Goal: Task Accomplishment & Management: Complete application form

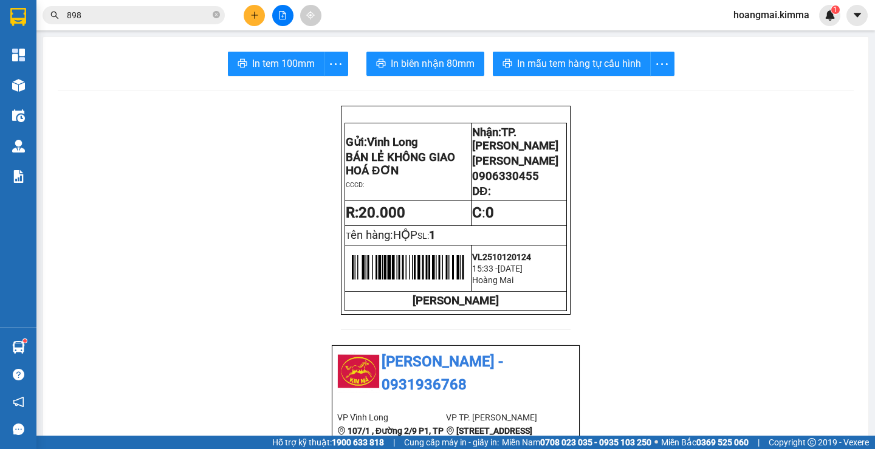
click at [256, 16] on icon "plus" at bounding box center [254, 15] width 9 height 9
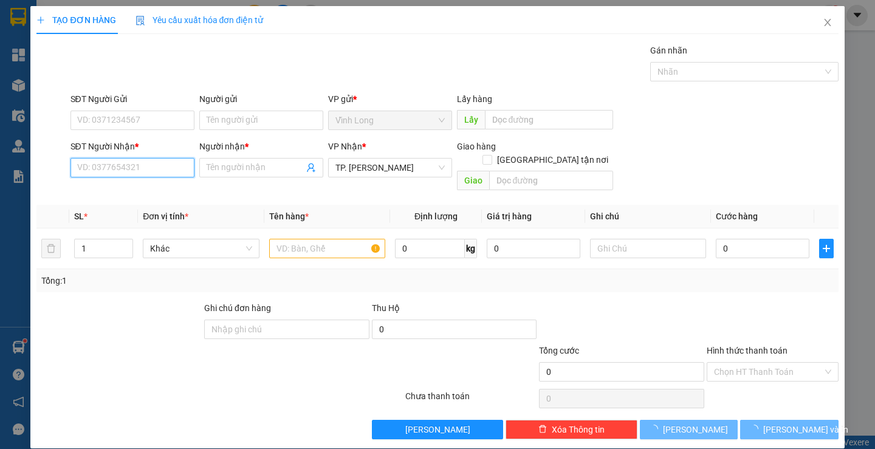
click at [154, 169] on input "SĐT Người Nhận *" at bounding box center [133, 167] width 124 height 19
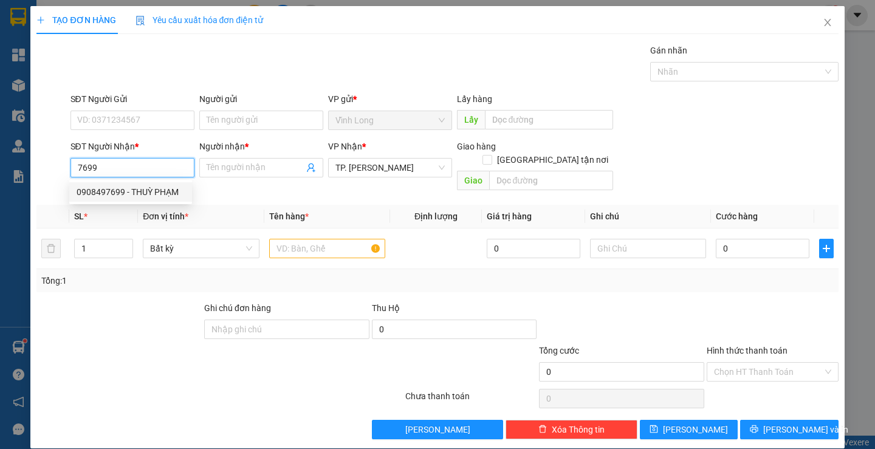
click at [142, 189] on div "0908497699 - THUỲ PHẠM" at bounding box center [131, 191] width 108 height 13
type input "0908497699"
type input "THUỲ PHẠM"
type input "0908497699"
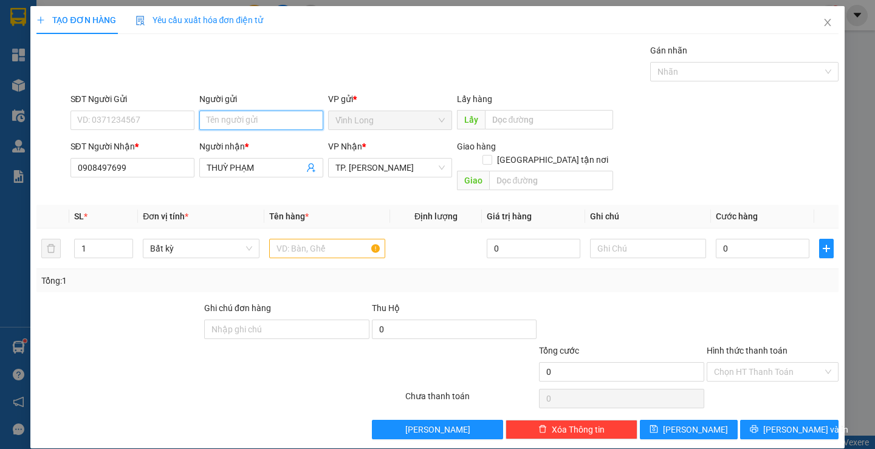
click at [255, 120] on input "Người gửi" at bounding box center [261, 120] width 124 height 19
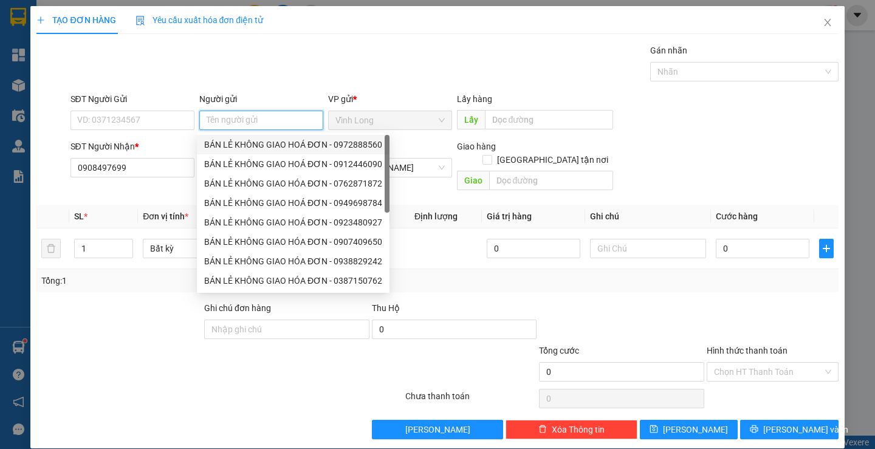
drag, startPoint x: 271, startPoint y: 143, endPoint x: 191, endPoint y: 140, distance: 80.3
click at [268, 142] on div "BÁN LẺ KHÔNG GIAO HOÁ ĐƠN - 0972888560" at bounding box center [293, 144] width 178 height 13
type input "0972888560"
type input "BÁN LẺ KHÔNG GIAO HOÁ ĐƠN"
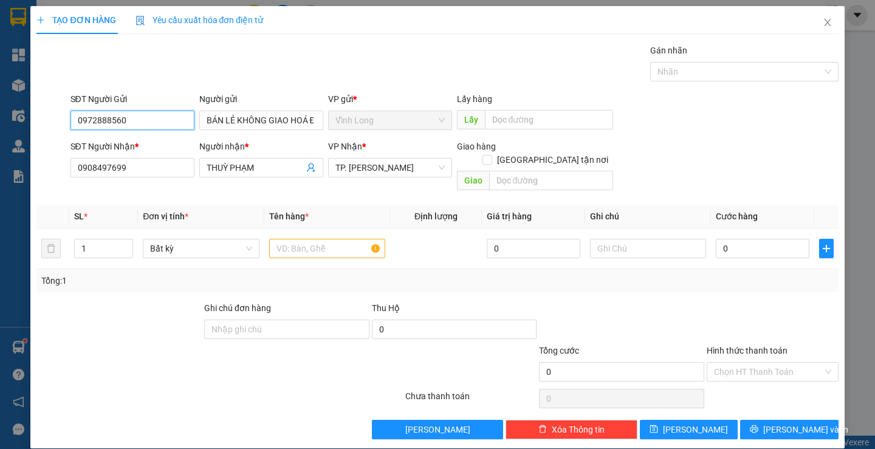
click at [154, 121] on input "0972888560" at bounding box center [133, 120] width 124 height 19
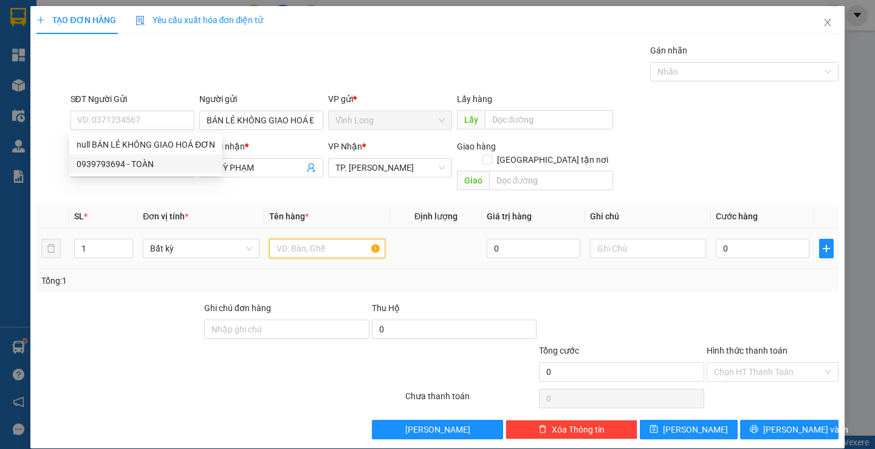
click at [291, 239] on input "text" at bounding box center [327, 248] width 116 height 19
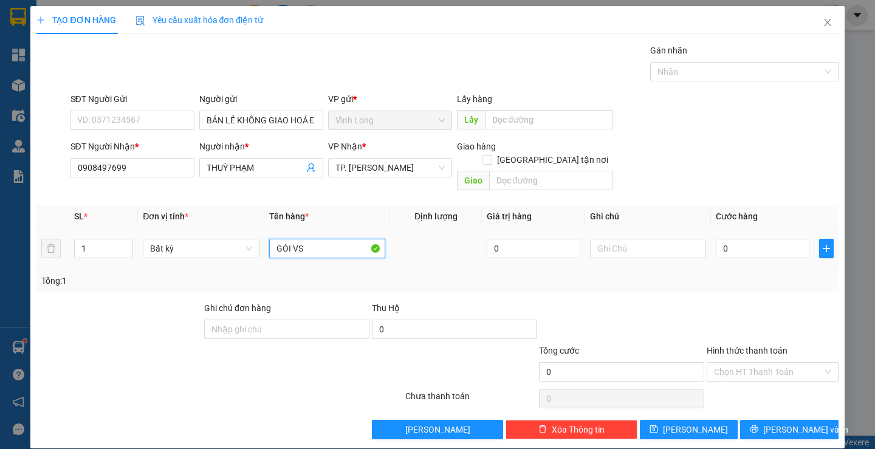
type input "GÓI VS"
type input "THƯ"
type input "3"
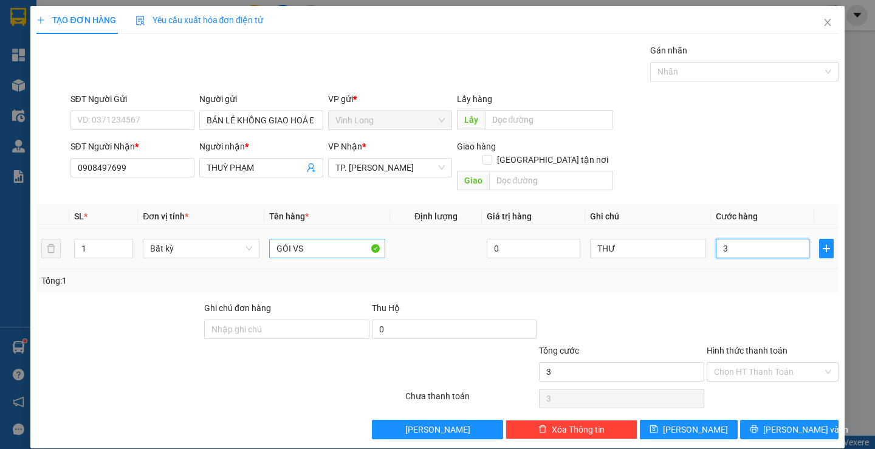
type input "30"
type input "30.000"
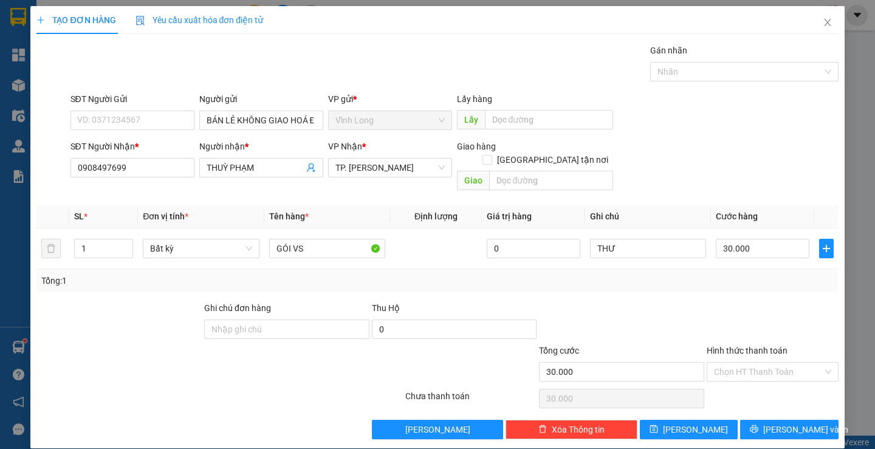
click at [781, 275] on div "Tổng: 1" at bounding box center [437, 280] width 802 height 23
click at [788, 363] on input "Hình thức thanh toán" at bounding box center [768, 372] width 109 height 18
click at [777, 378] on div "Tại văn phòng" at bounding box center [764, 382] width 115 height 13
type input "0"
click at [780, 423] on span "[PERSON_NAME] và In" at bounding box center [805, 429] width 85 height 13
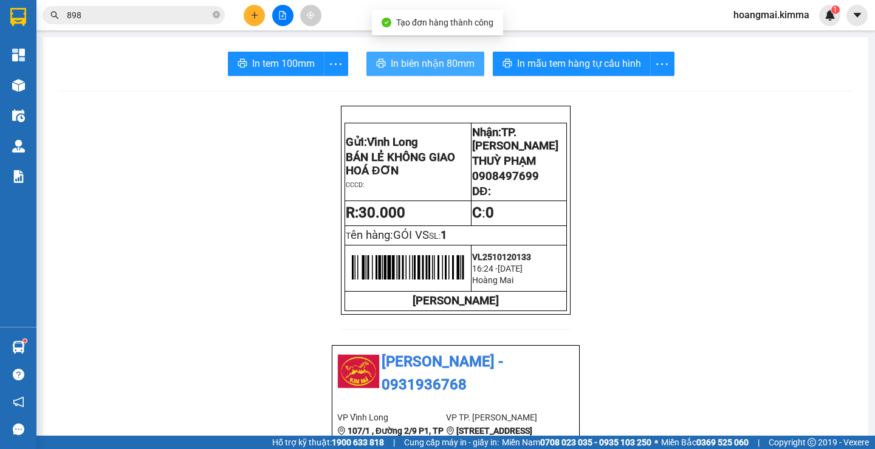
click at [396, 64] on span "In biên nhận 80mm" at bounding box center [433, 63] width 84 height 15
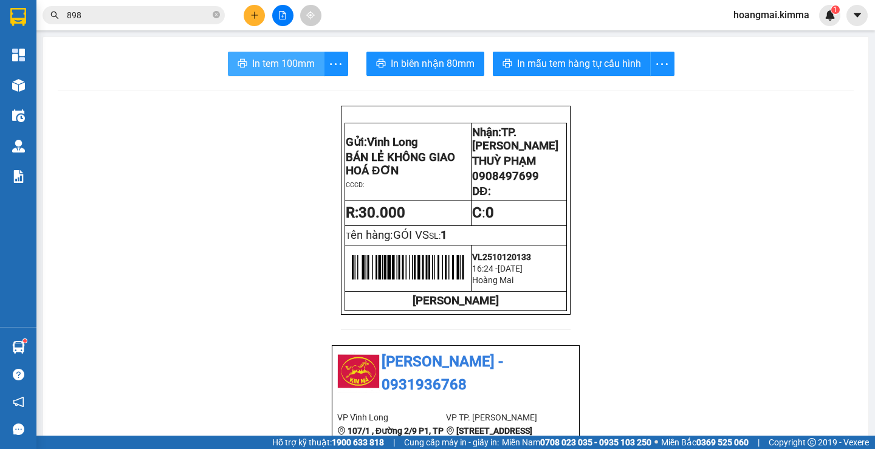
click at [245, 64] on button "In tem 100mm" at bounding box center [276, 64] width 97 height 24
click at [253, 20] on button at bounding box center [254, 15] width 21 height 21
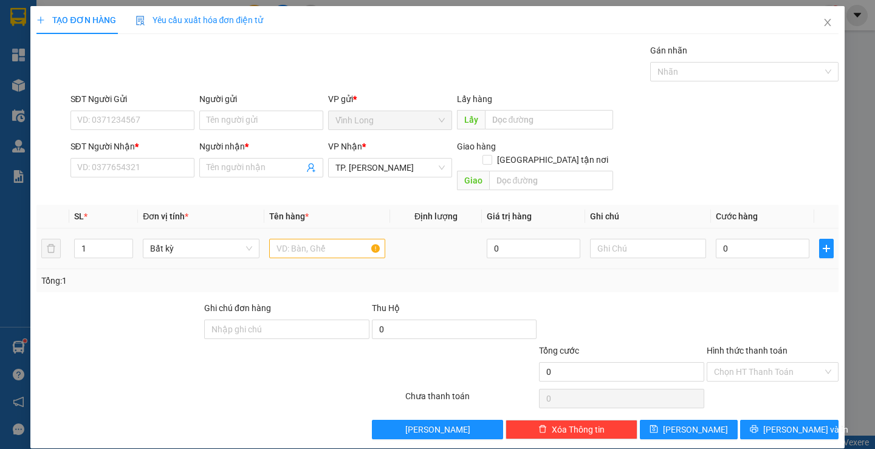
click at [285, 246] on div at bounding box center [327, 248] width 116 height 24
click at [318, 239] on input "text" at bounding box center [327, 248] width 116 height 19
type input "TÚI GIẤY"
type input "THƯ"
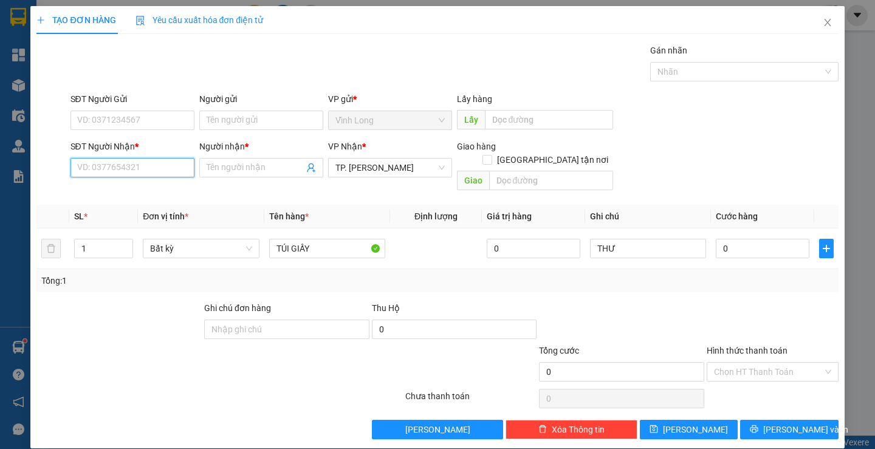
click at [112, 169] on input "SĐT Người Nhận *" at bounding box center [133, 167] width 124 height 19
click at [139, 162] on input "SĐT Người Nhận *" at bounding box center [133, 167] width 124 height 19
click at [238, 122] on input "Người gửi" at bounding box center [261, 120] width 124 height 19
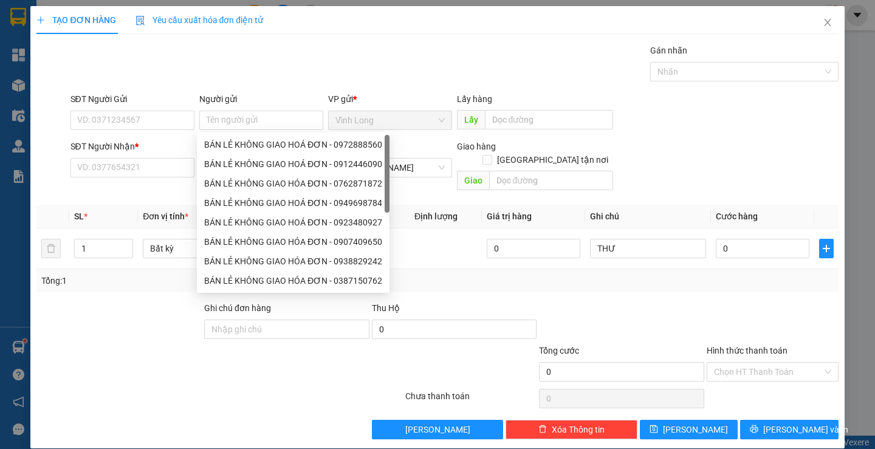
click at [156, 178] on div "SĐT Người Nhận * VD: 0377654321" at bounding box center [133, 161] width 124 height 43
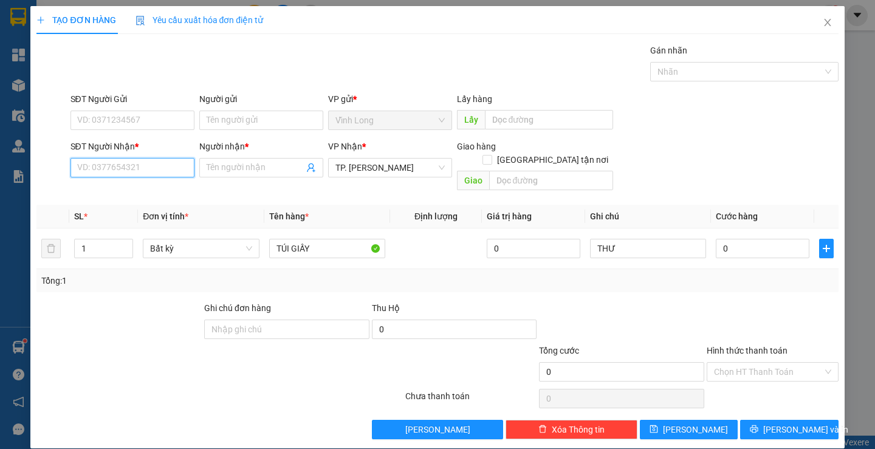
click at [151, 167] on input "SĐT Người Nhận *" at bounding box center [133, 167] width 124 height 19
type input "0942824000"
click at [126, 192] on div "0942824000 - CHỊ AN" at bounding box center [131, 191] width 108 height 13
type input "CHỊ AN"
type input "0942824000"
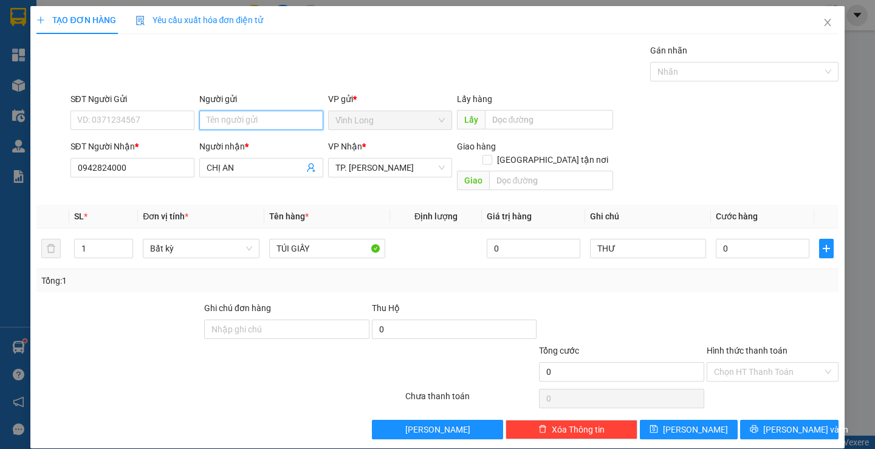
click at [259, 119] on input "Người gửi" at bounding box center [261, 120] width 124 height 19
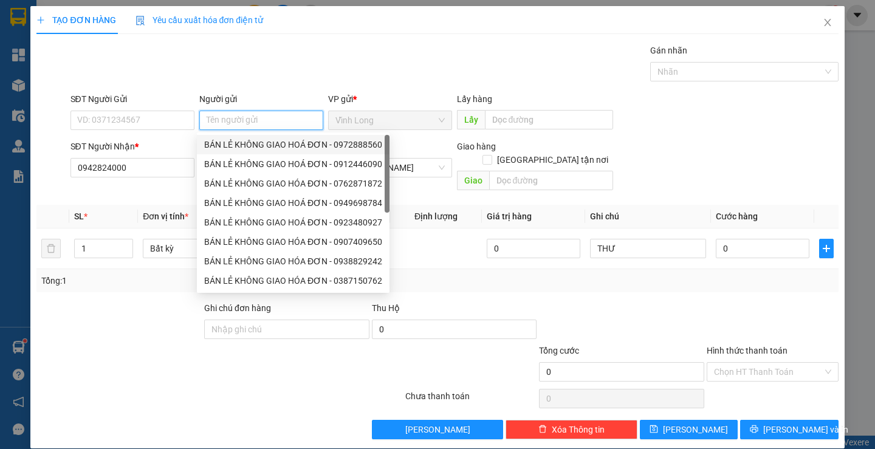
click at [222, 141] on div "BÁN LẺ KHÔNG GIAO HOÁ ĐƠN - 0972888560" at bounding box center [293, 144] width 178 height 13
type input "0972888560"
type input "BÁN LẺ KHÔNG GIAO HOÁ ĐƠN"
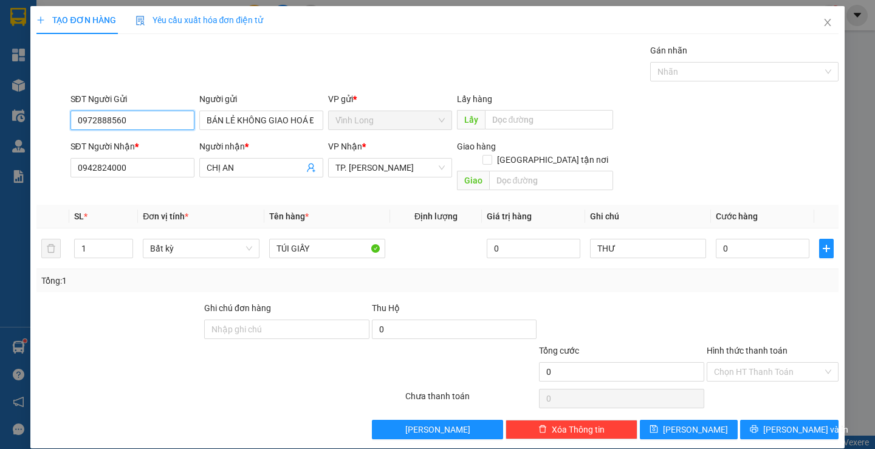
click at [173, 124] on input "0972888560" at bounding box center [133, 120] width 124 height 19
type input "0988229690"
click at [567, 171] on input "text" at bounding box center [551, 180] width 124 height 19
click at [491, 155] on input "[GEOGRAPHIC_DATA] tận nơi" at bounding box center [487, 159] width 9 height 9
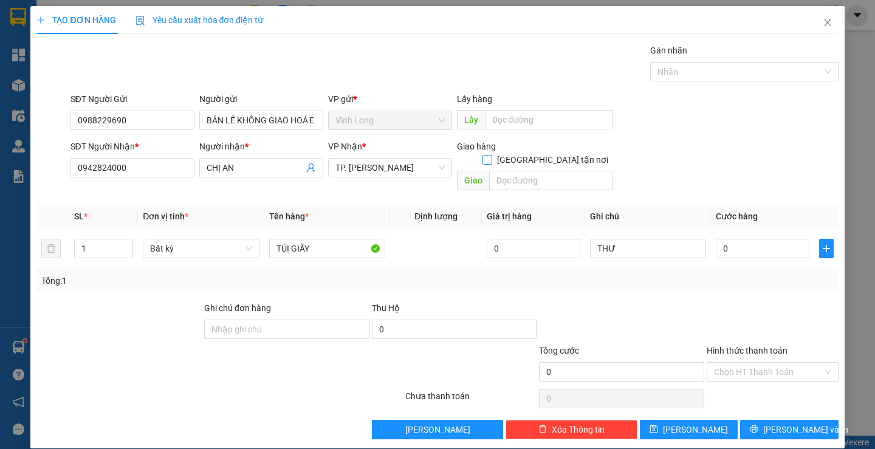
checkbox input "true"
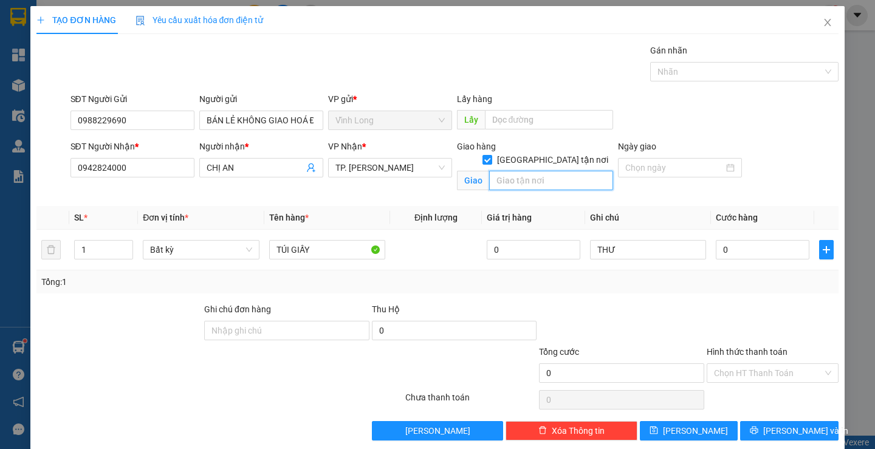
click at [543, 171] on input "text" at bounding box center [551, 180] width 124 height 19
paste input "35/12 Đ. Bế Văn Cấm, [GEOGRAPHIC_DATA], [GEOGRAPHIC_DATA]"
click at [501, 171] on input "35/12 Đ. Bế Văn Cấm, [GEOGRAPHIC_DATA], [GEOGRAPHIC_DATA]" at bounding box center [551, 180] width 124 height 19
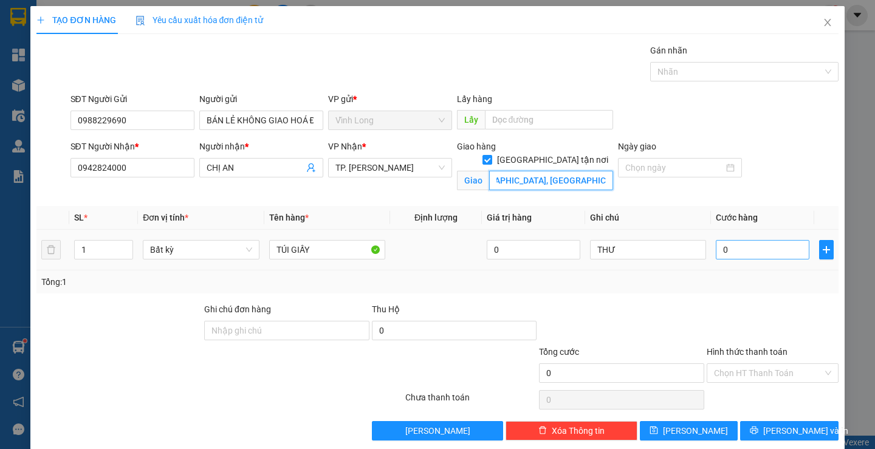
type input "35/12 Đ. [GEOGRAPHIC_DATA], [GEOGRAPHIC_DATA], [GEOGRAPHIC_DATA] (CC M [GEOGRAP…"
click at [766, 250] on input "0" at bounding box center [763, 249] width 94 height 19
type input "1"
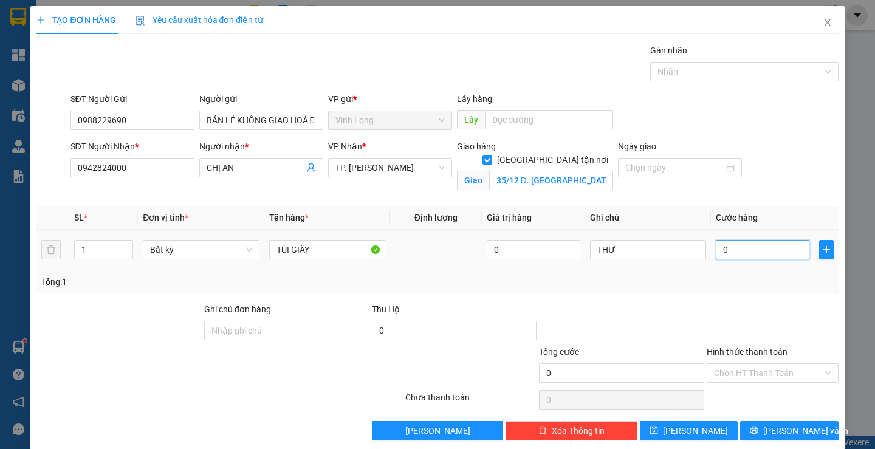
type input "1"
type input "12"
type input "120"
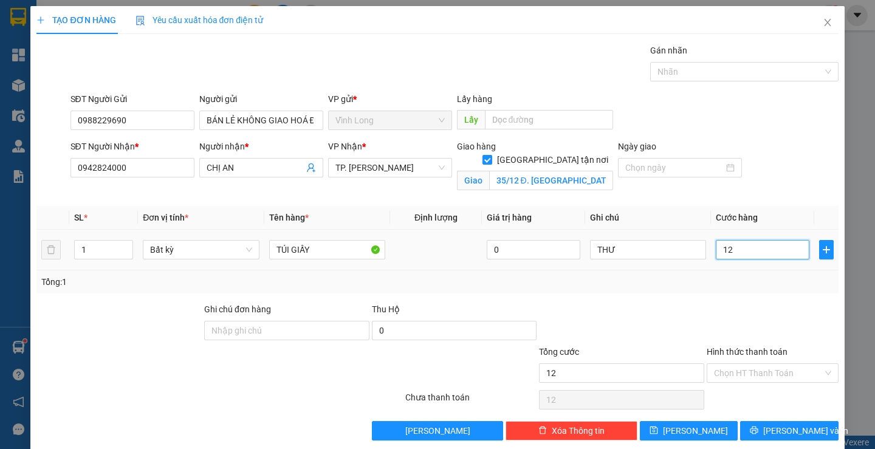
type input "120"
type input "120.000"
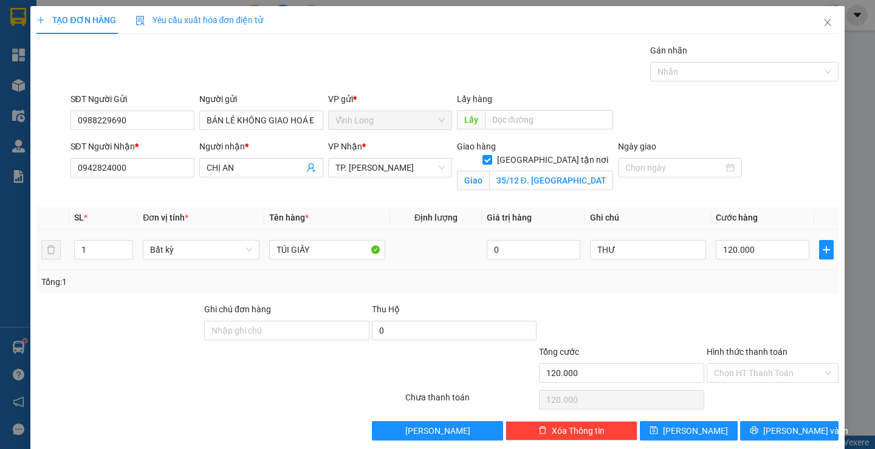
click at [800, 316] on div at bounding box center [773, 324] width 134 height 43
click at [659, 249] on input "THƯ" at bounding box center [648, 249] width 116 height 19
type input "THƯ 16H37"
click at [770, 372] on input "Hình thức thanh toán" at bounding box center [768, 373] width 109 height 18
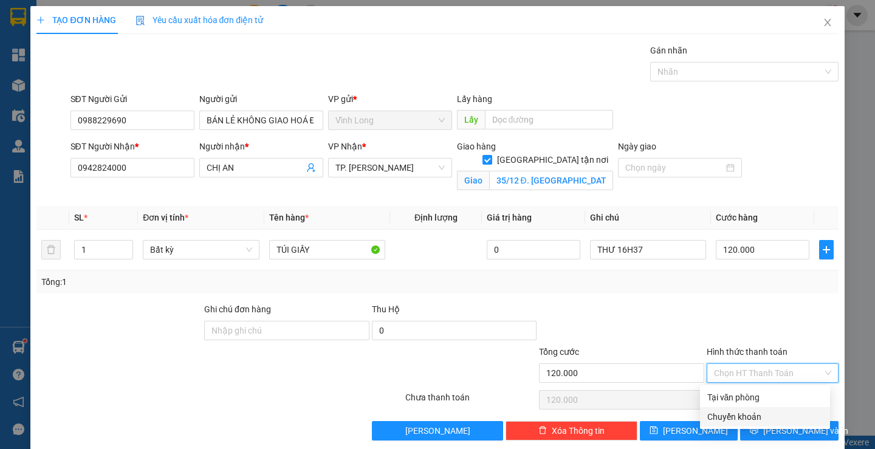
click at [770, 414] on div "Chuyển khoản" at bounding box center [764, 416] width 115 height 13
type input "0"
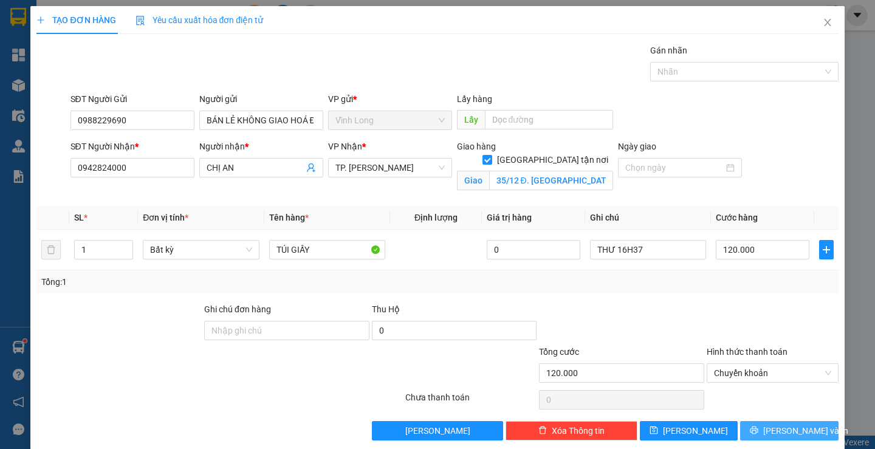
click at [779, 435] on span "[PERSON_NAME] và In" at bounding box center [805, 430] width 85 height 13
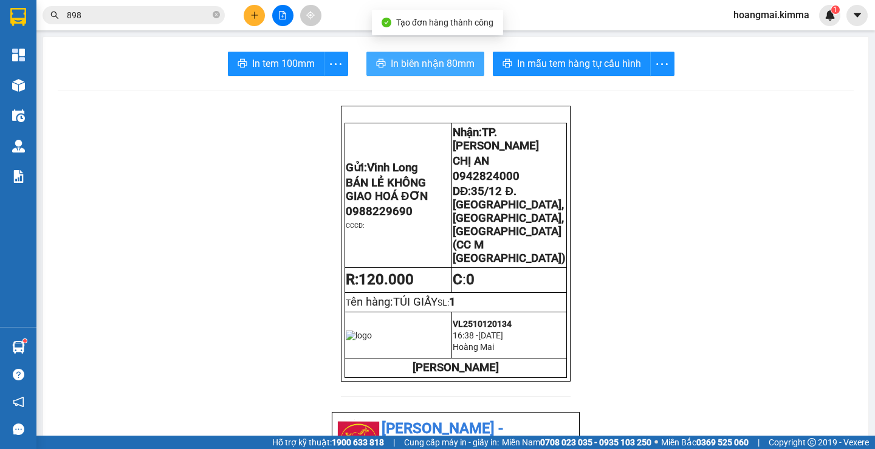
click at [415, 67] on span "In biên nhận 80mm" at bounding box center [433, 63] width 84 height 15
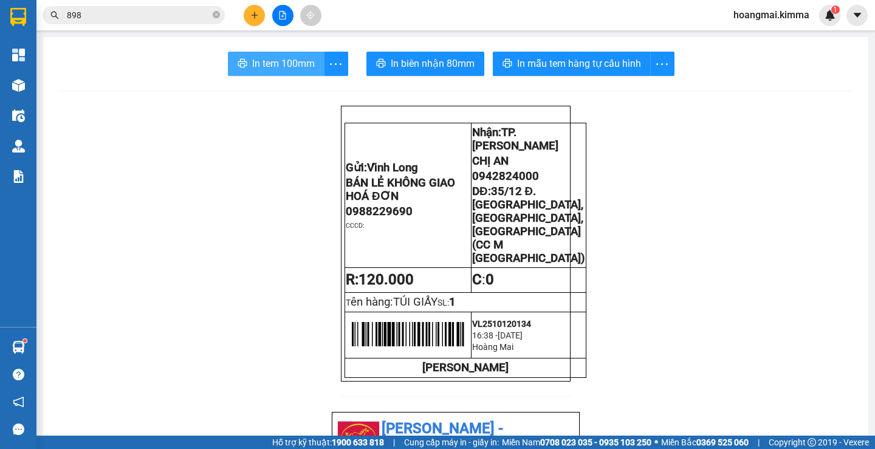
click at [280, 66] on span "In tem 100mm" at bounding box center [283, 63] width 63 height 15
click at [116, 16] on input "898" at bounding box center [138, 15] width 143 height 13
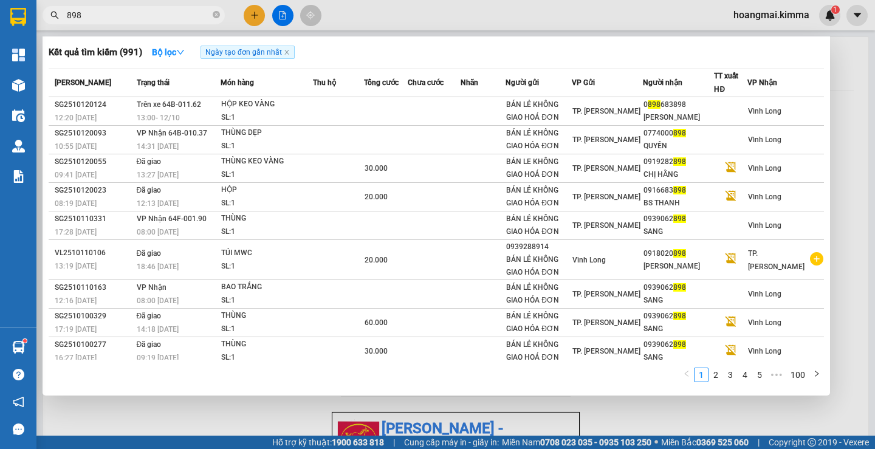
click at [116, 16] on input "898" at bounding box center [138, 15] width 143 height 13
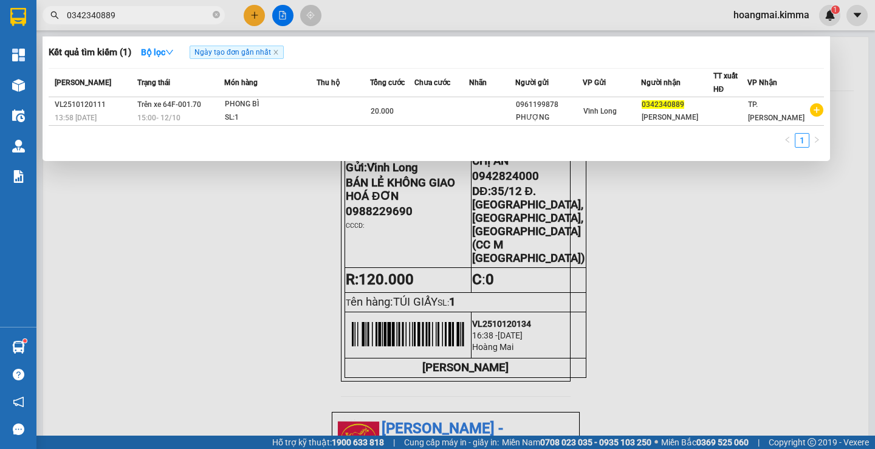
type input "0342340889"
click at [253, 15] on div at bounding box center [437, 224] width 875 height 449
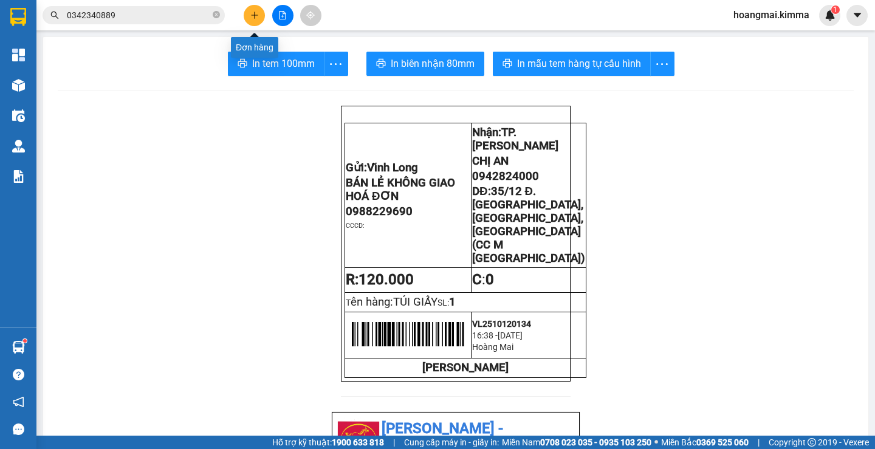
click at [253, 18] on icon "plus" at bounding box center [254, 15] width 9 height 9
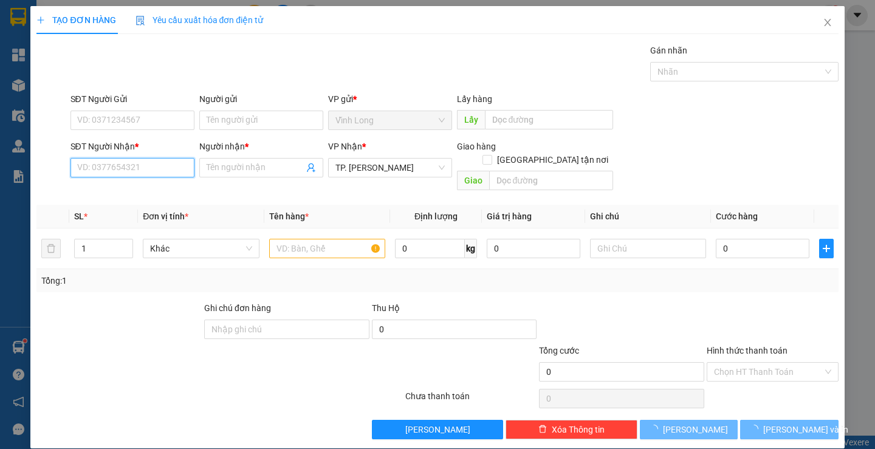
click at [153, 167] on input "SĐT Người Nhận *" at bounding box center [133, 167] width 124 height 19
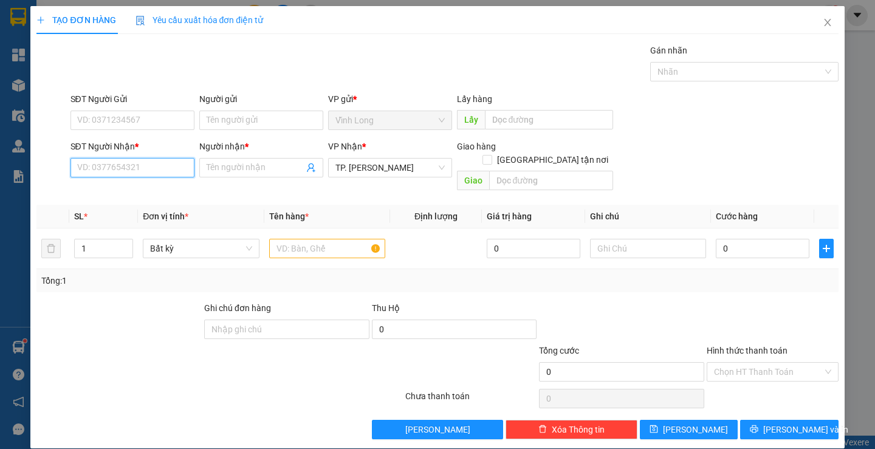
type input "3"
drag, startPoint x: 134, startPoint y: 196, endPoint x: 272, endPoint y: 154, distance: 143.6
click at [135, 196] on div "0906438368 - LAB BAMBOO" at bounding box center [131, 191] width 108 height 13
type input "0906438368"
type input "LAB BAMBOO"
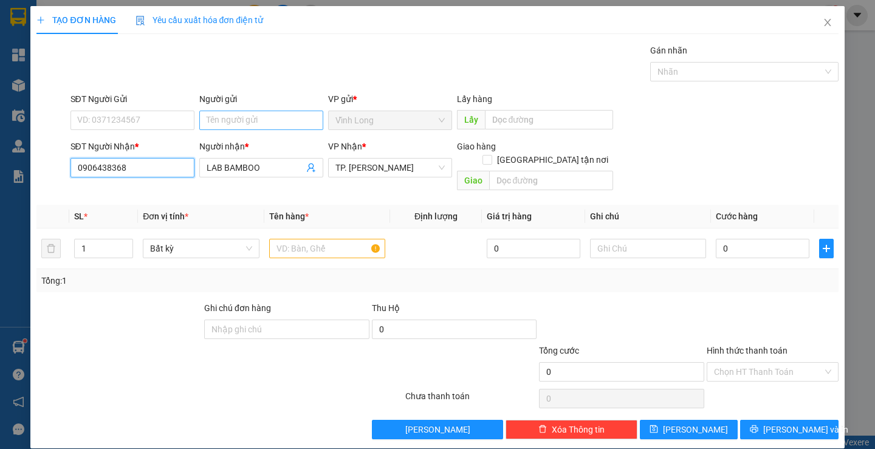
type input "0906438368"
click at [273, 124] on input "Người gửi" at bounding box center [261, 120] width 124 height 19
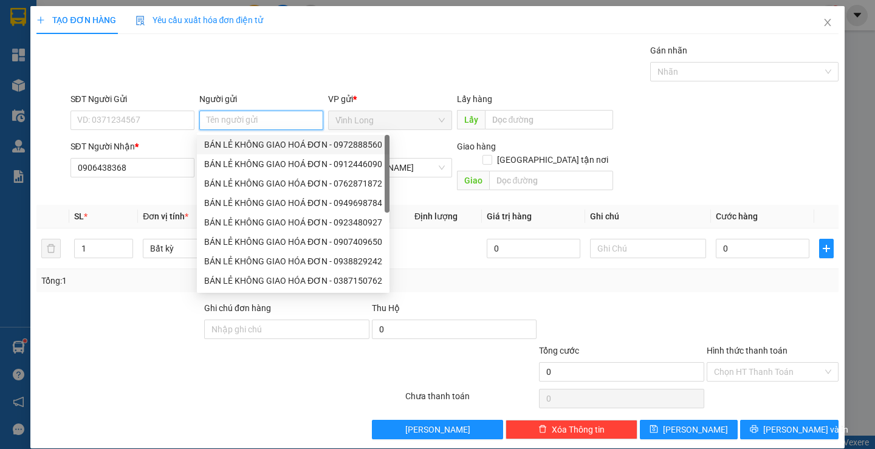
click at [280, 140] on div "BÁN LẺ KHÔNG GIAO HOÁ ĐƠN - 0972888560" at bounding box center [293, 144] width 178 height 13
type input "0972888560"
type input "BÁN LẺ KHÔNG GIAO HOÁ ĐƠN"
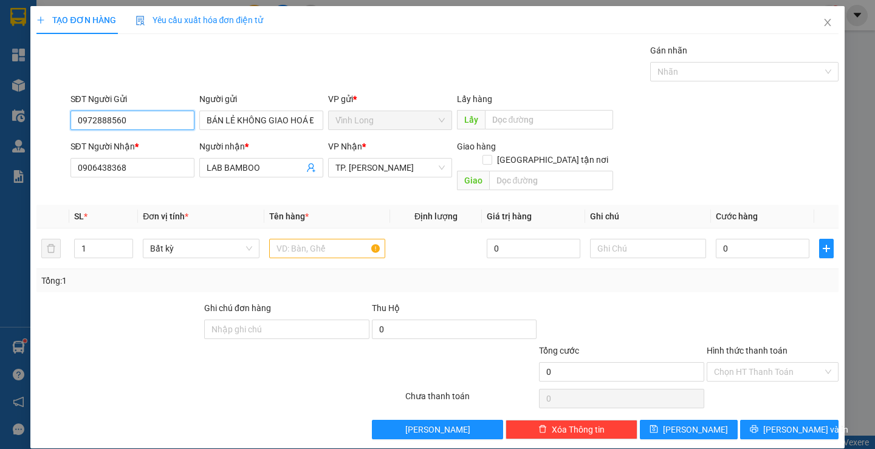
click at [184, 120] on input "0972888560" at bounding box center [133, 120] width 124 height 19
click at [319, 239] on input "text" at bounding box center [327, 248] width 116 height 19
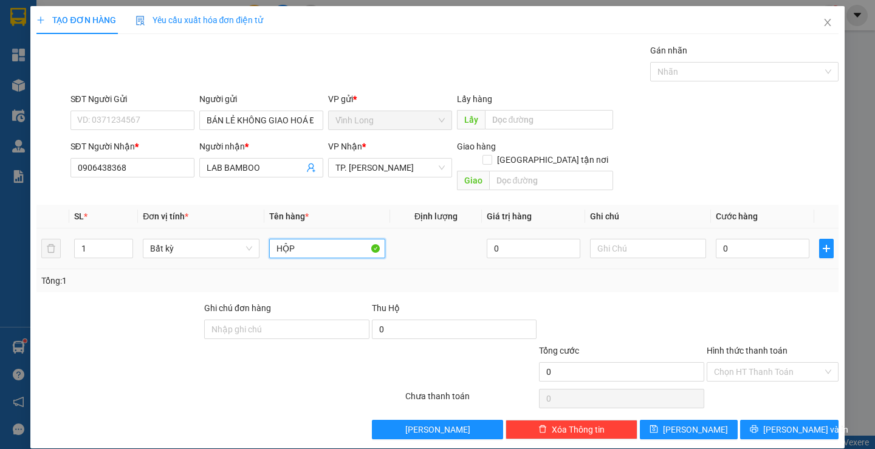
type input "HỘP"
type input "THƯ"
type input "2"
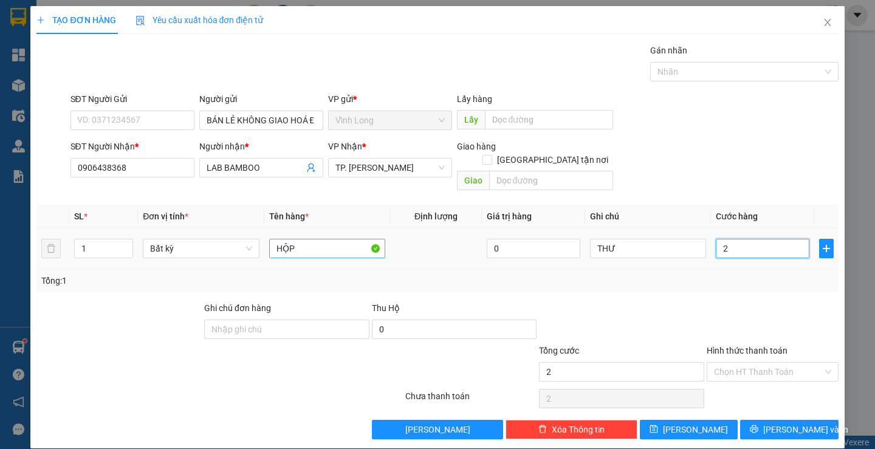
type input "20"
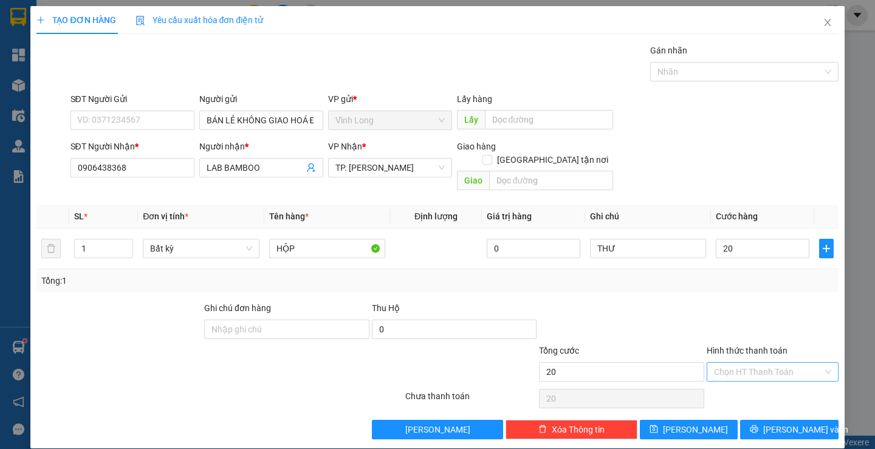
type input "20.000"
click at [803, 363] on input "Hình thức thanh toán" at bounding box center [768, 372] width 109 height 18
click at [796, 379] on div "Tại văn phòng" at bounding box center [764, 382] width 115 height 13
type input "0"
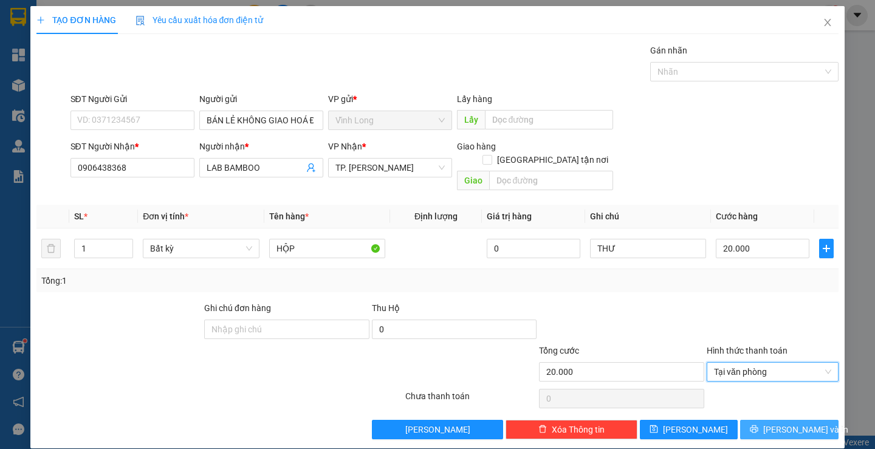
click at [794, 423] on span "[PERSON_NAME] và In" at bounding box center [805, 429] width 85 height 13
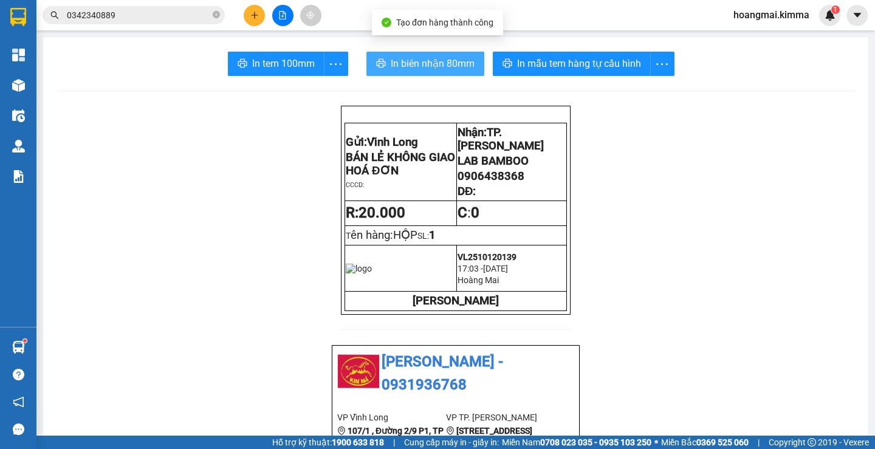
click at [396, 58] on span "In biên nhận 80mm" at bounding box center [433, 63] width 84 height 15
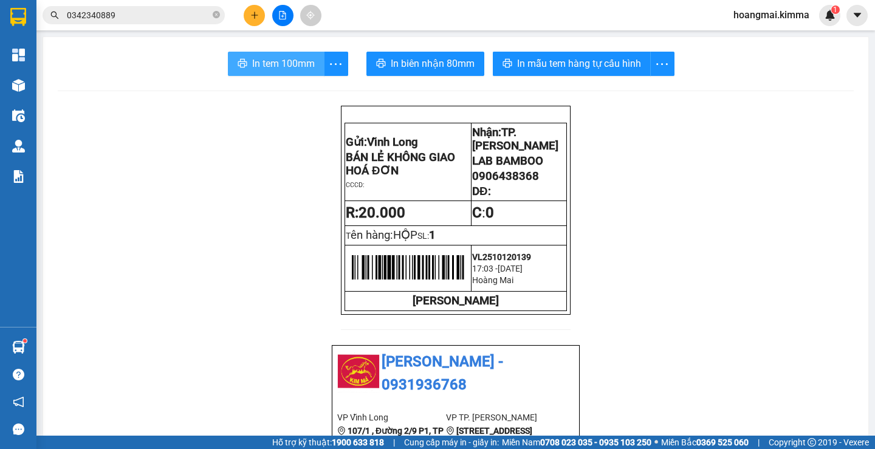
click at [284, 63] on span "In tem 100mm" at bounding box center [283, 63] width 63 height 15
click at [126, 13] on input "0342340889" at bounding box center [138, 15] width 143 height 13
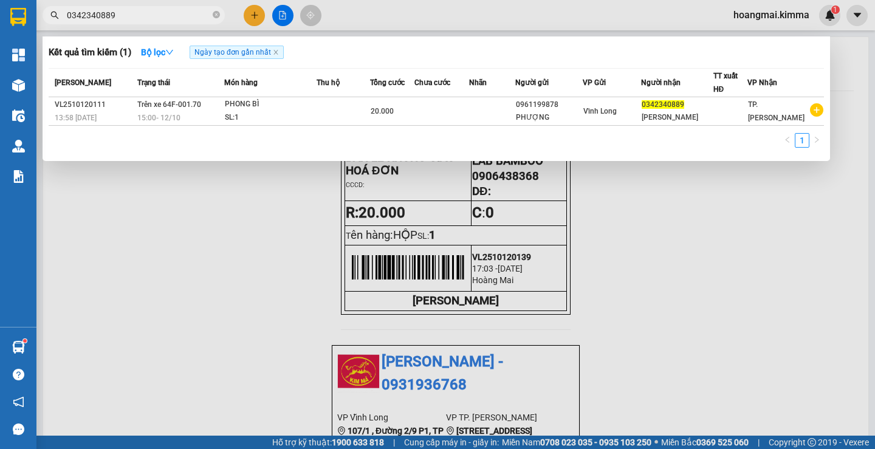
click at [127, 14] on input "0342340889" at bounding box center [138, 15] width 143 height 13
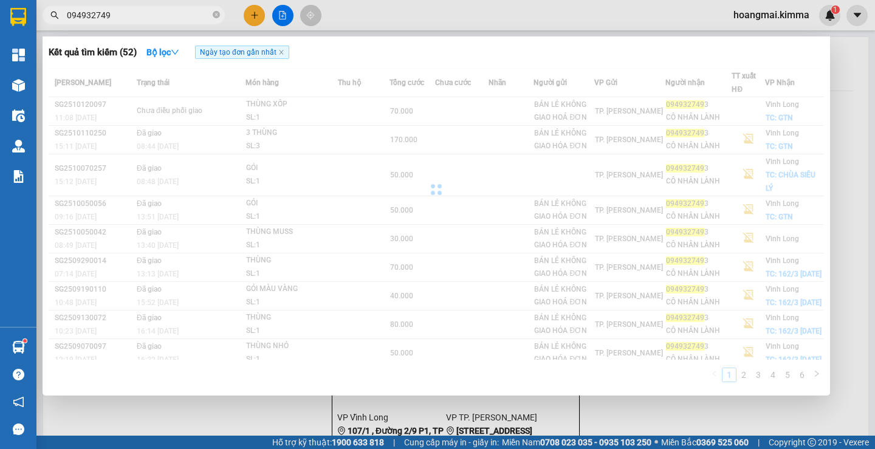
type input "0949327493"
